Goal: Transaction & Acquisition: Purchase product/service

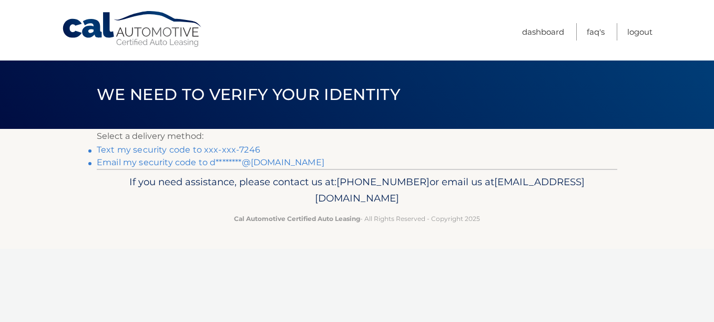
click at [175, 149] on link "Text my security code to xxx-xxx-7246" at bounding box center [179, 150] width 164 height 10
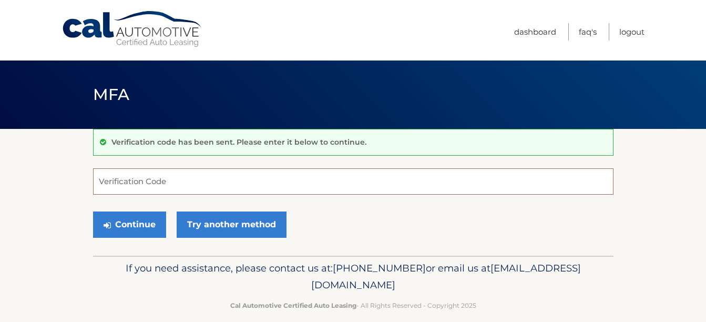
click at [100, 175] on input "Verification Code" at bounding box center [353, 181] width 521 height 26
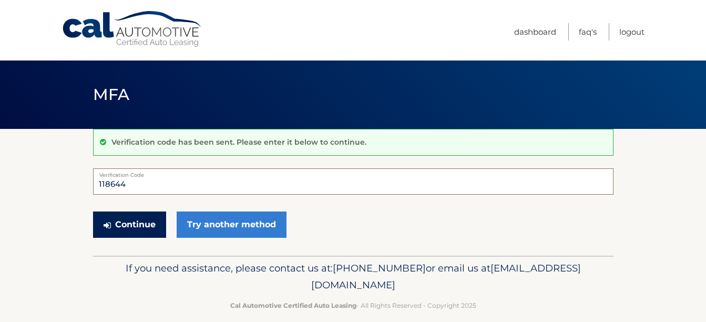
type input "118644"
click at [134, 222] on button "Continue" at bounding box center [129, 224] width 73 height 26
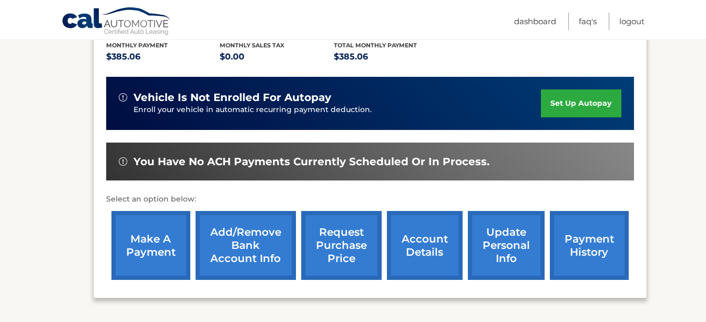
scroll to position [229, 0]
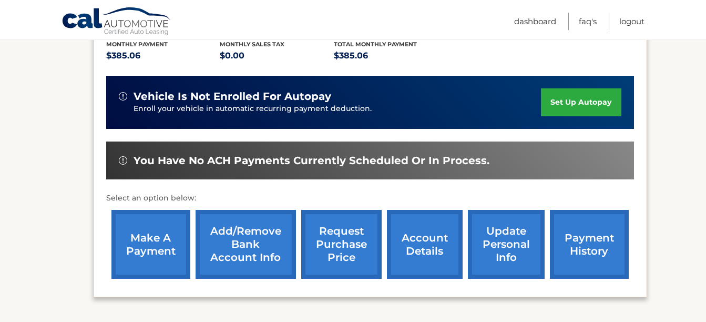
click at [145, 236] on link "make a payment" at bounding box center [150, 244] width 79 height 69
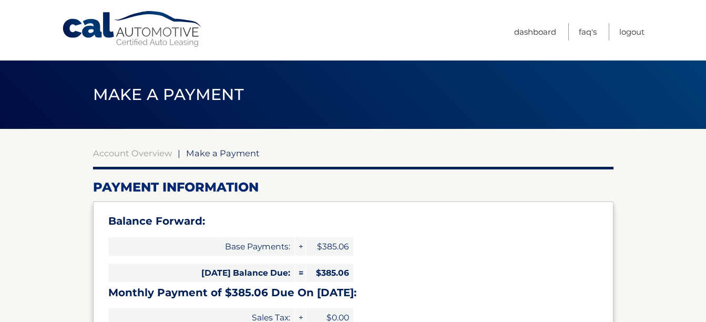
select select "NGQ4ODhkNjYtZmI4Ni00OWVjLThhYjMtNTRmZTRmNTg5N2U3"
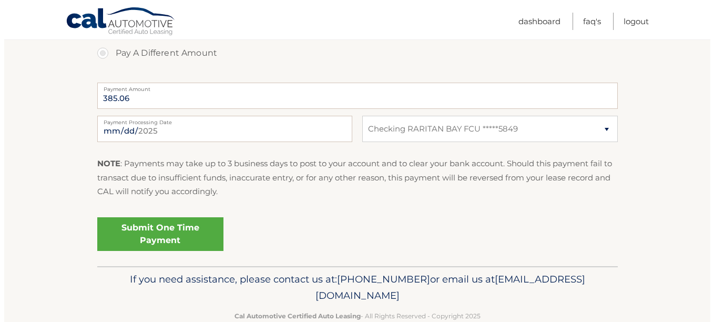
scroll to position [453, 0]
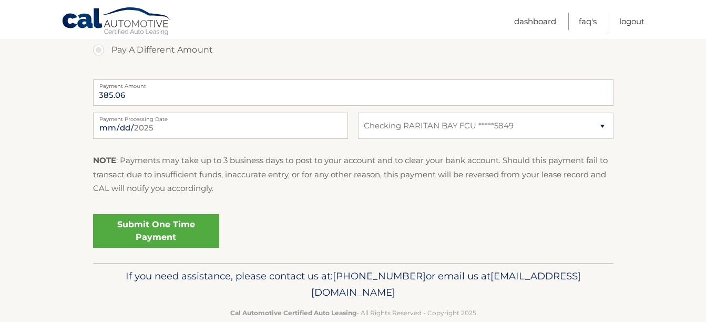
click at [147, 231] on link "Submit One Time Payment" at bounding box center [156, 231] width 126 height 34
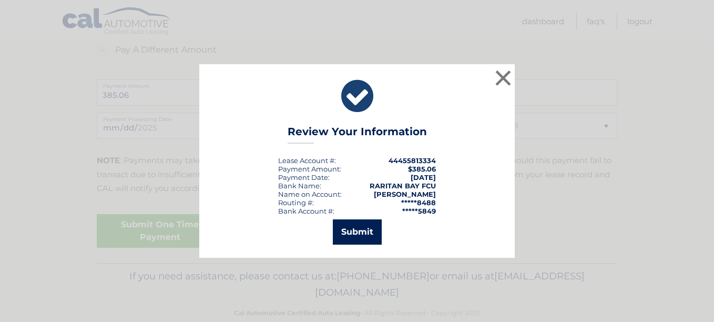
click at [360, 229] on button "Submit" at bounding box center [357, 231] width 49 height 25
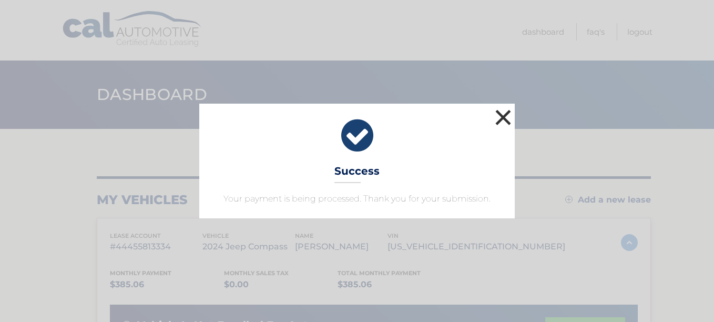
click at [506, 120] on button "×" at bounding box center [503, 117] width 21 height 21
